Goal: Information Seeking & Learning: Learn about a topic

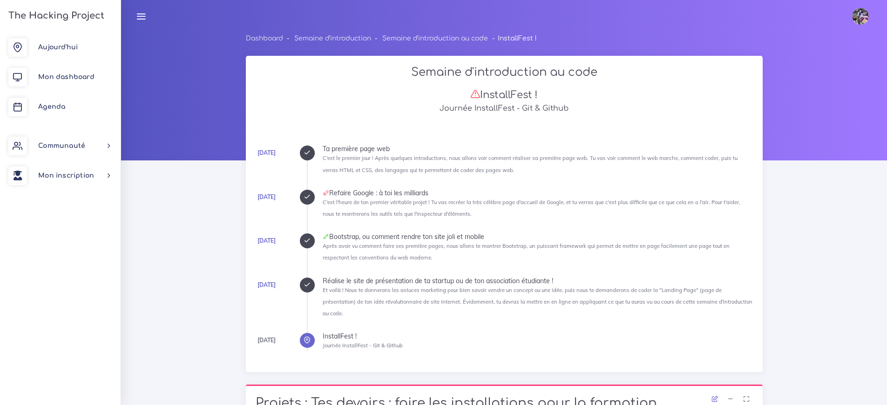
click at [377, 124] on div "Semaine d'introduction au code InstallFest ! Journée InstallFest - Git & Github…" at bounding box center [504, 214] width 511 height 297
click at [309, 115] on div "Semaine d'introduction au code InstallFest ! Journée InstallFest - Git & Github" at bounding box center [504, 91] width 511 height 51
drag, startPoint x: 317, startPoint y: 149, endPoint x: 338, endPoint y: 157, distance: 22.4
click at [338, 157] on ul "[DATE] Ta première page web C'est le premier jour ! Après quelques introduction…" at bounding box center [530, 249] width 446 height 206
click at [338, 157] on small "C'est le premier jour ! Après quelques introductions, nous allons voir comment …" at bounding box center [530, 164] width 415 height 18
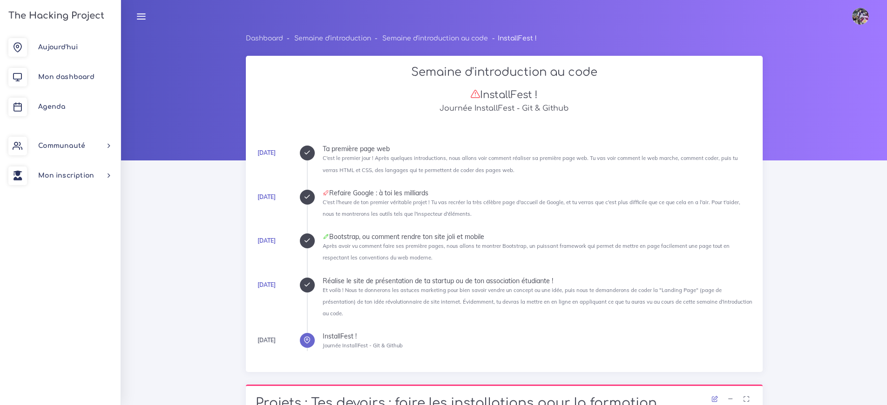
click at [325, 114] on div "Semaine d'introduction au code InstallFest ! Journée InstallFest - Git & Github" at bounding box center [504, 91] width 511 height 51
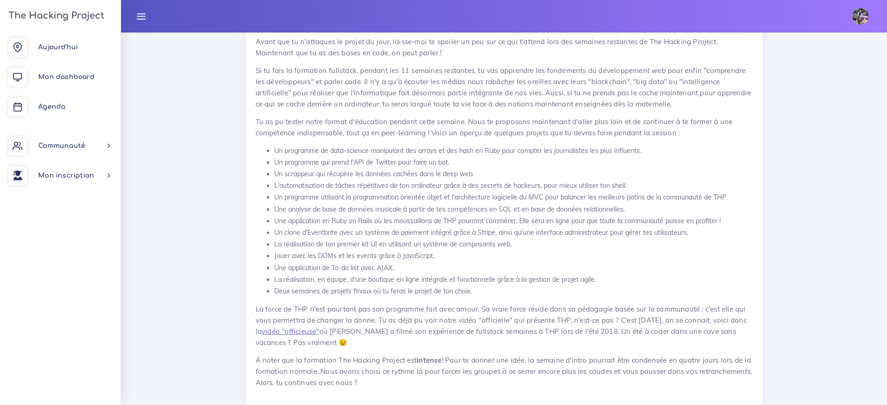
scroll to position [23789, 0]
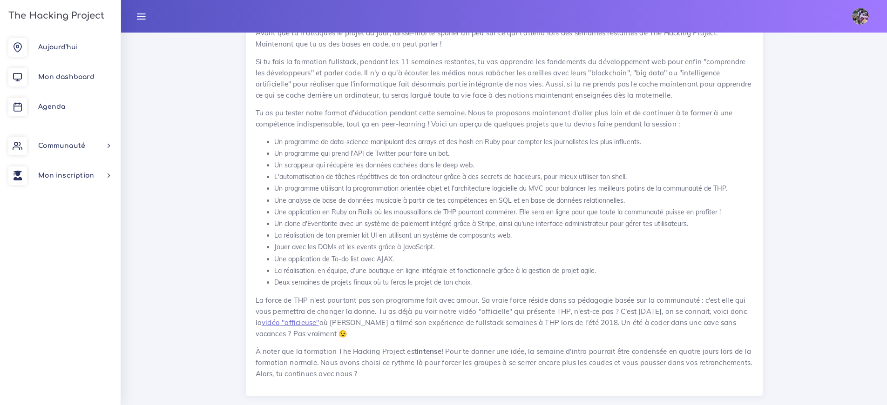
drag, startPoint x: 417, startPoint y: 72, endPoint x: 448, endPoint y: 352, distance: 282.4
copy div "Loremip d'sitametconse ad elit SeddoeiUsmo ! Tempori UtlaborEetd - Mag & Aliqua…"
